Goal: Find specific page/section: Find specific page/section

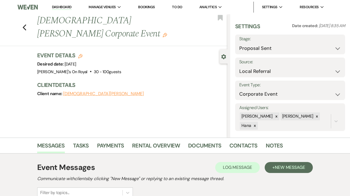
select select "6"
select select "20"
select select "9"
click at [63, 4] on li "Dashboard" at bounding box center [61, 7] width 25 height 11
click at [63, 5] on li "Dashboard" at bounding box center [61, 7] width 25 height 11
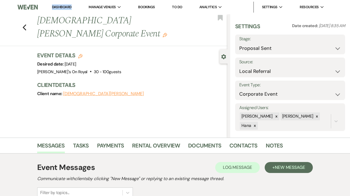
click at [63, 6] on link "Dashboard" at bounding box center [62, 7] width 20 height 5
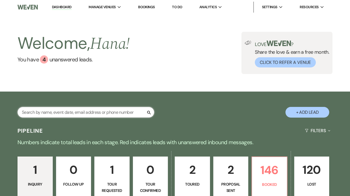
click at [81, 112] on input "text" at bounding box center [86, 112] width 137 height 11
type input "[PERSON_NAME]"
select select "8"
select select "5"
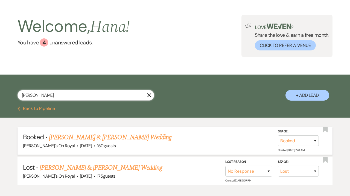
scroll to position [27, 0]
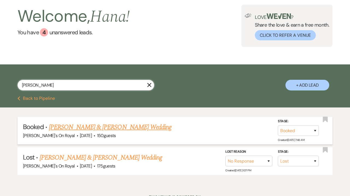
type input "[PERSON_NAME]"
click at [119, 126] on link "[PERSON_NAME] & [PERSON_NAME] Wedding" at bounding box center [110, 127] width 123 height 10
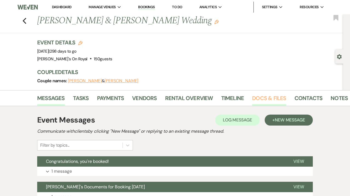
click at [258, 99] on link "Docs & Files" at bounding box center [269, 100] width 34 height 12
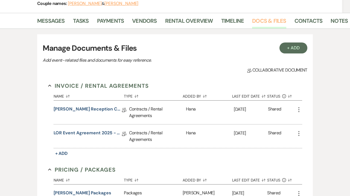
scroll to position [79, 0]
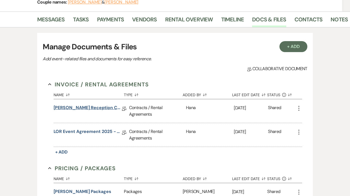
click at [90, 108] on link "[PERSON_NAME] Reception Contract [DATE]" at bounding box center [88, 108] width 68 height 8
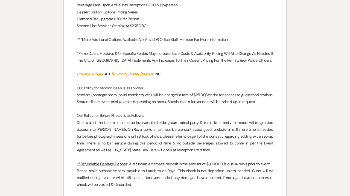
scroll to position [1093, 0]
